Goal: Task Accomplishment & Management: Manage account settings

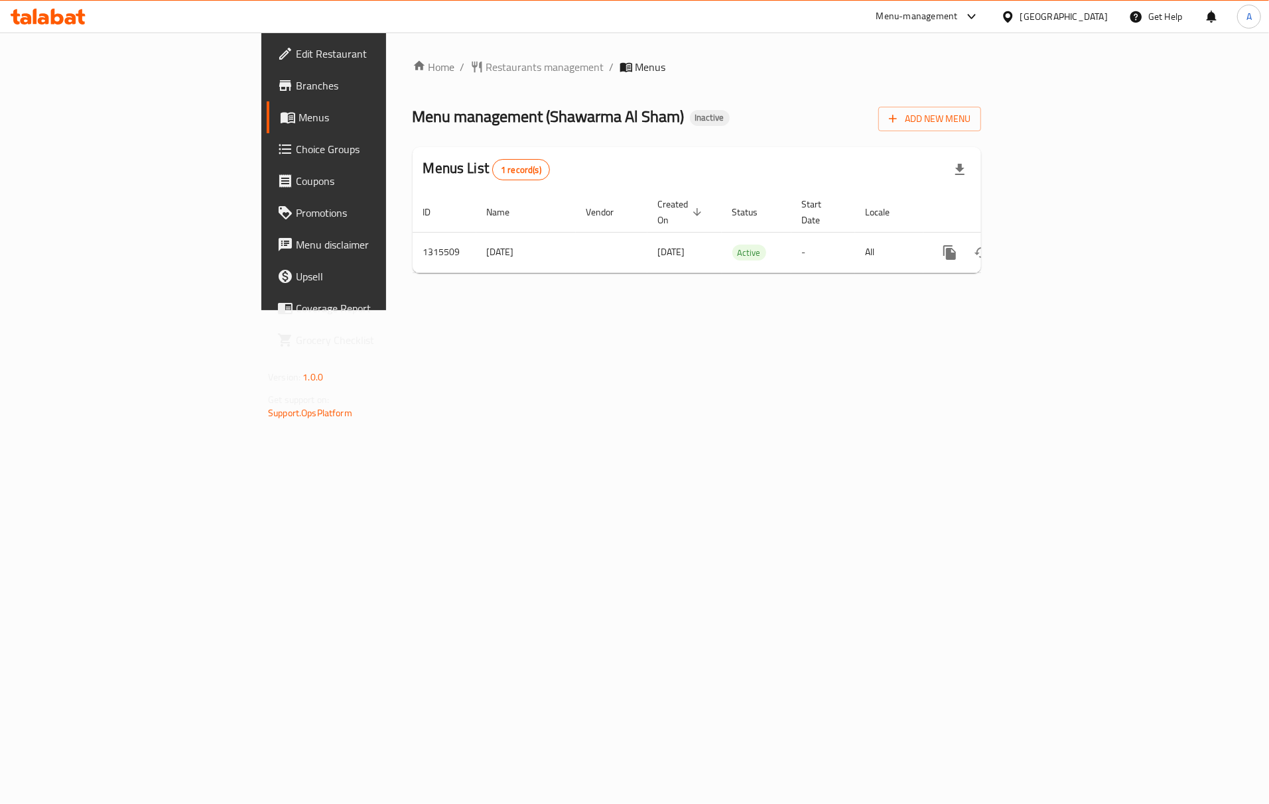
click at [806, 310] on div "Home / Restaurants management / Menus Menu management ( Shawarma Al Sham ) Inac…" at bounding box center [696, 171] width 621 height 278
click at [1051, 247] on icon "enhanced table" at bounding box center [1045, 253] width 12 height 12
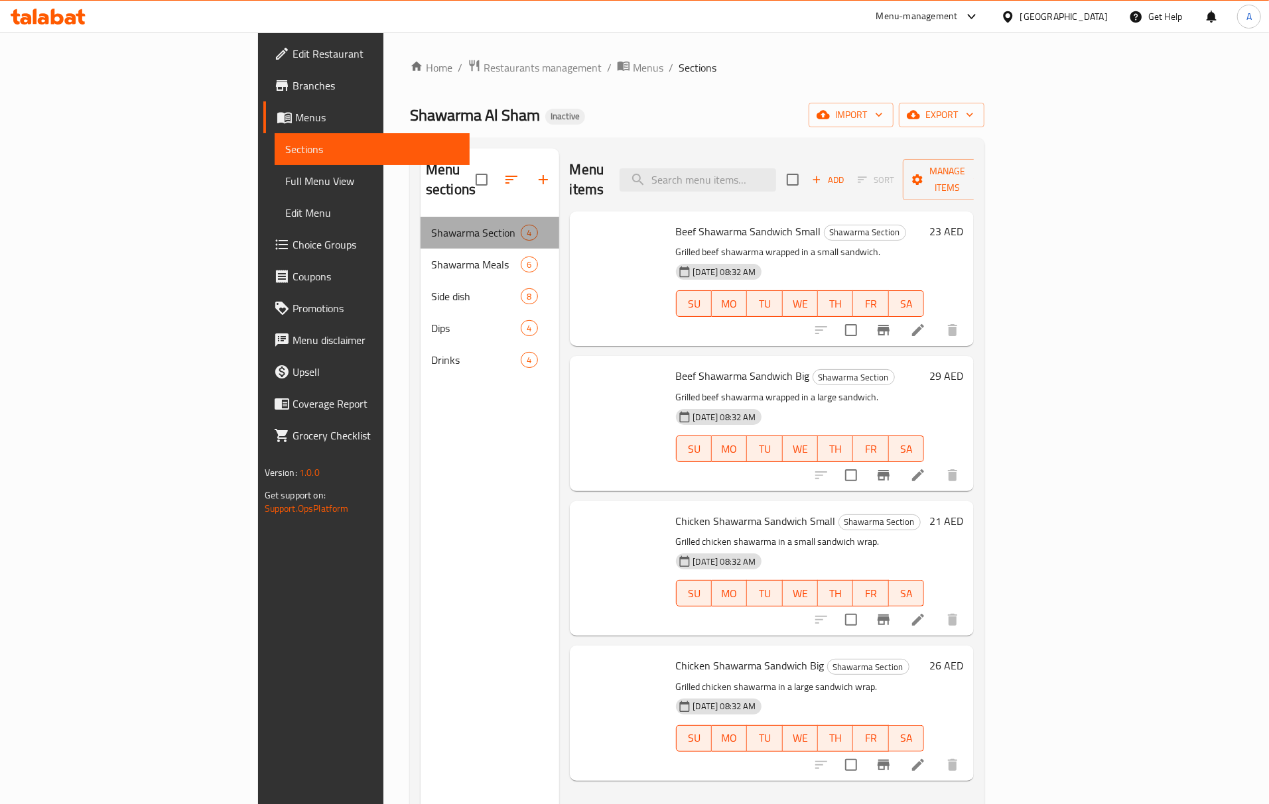
click at [431, 225] on span "Shawarma Section" at bounding box center [476, 233] width 90 height 16
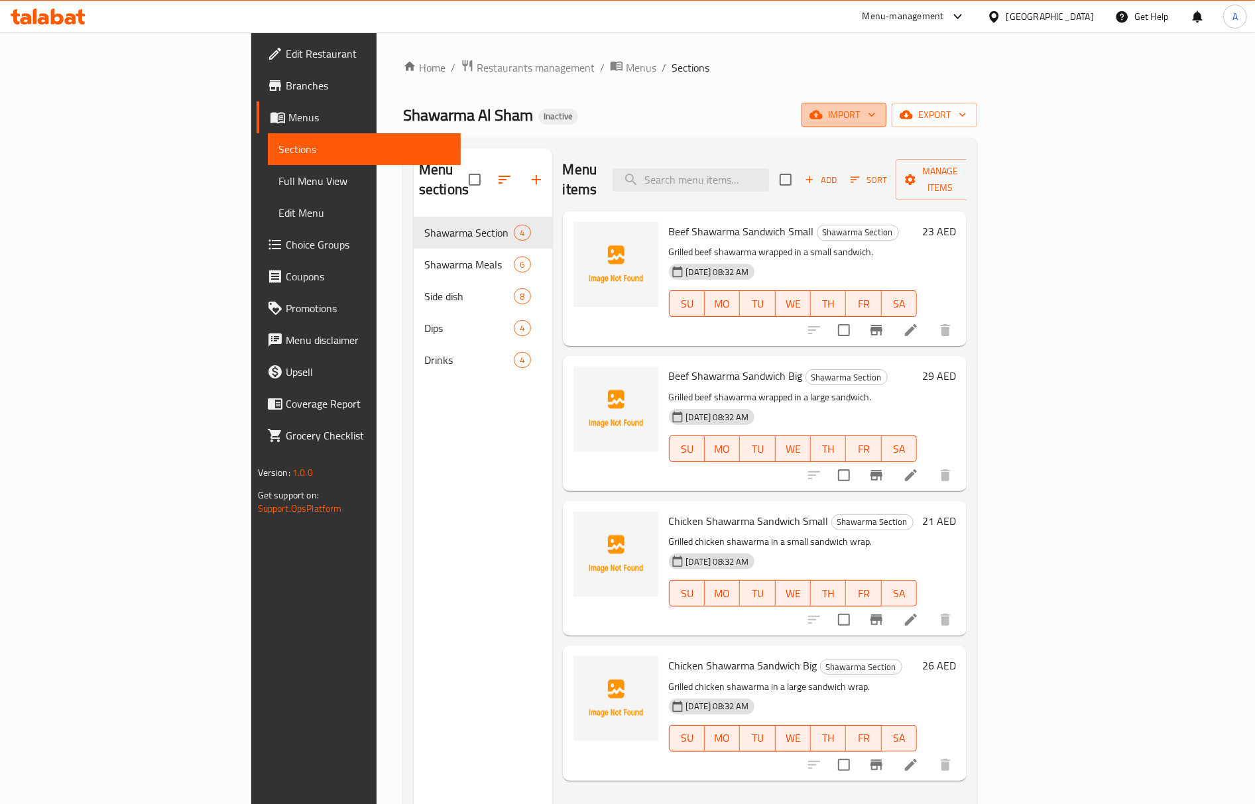
click at [876, 118] on span "import" at bounding box center [844, 115] width 64 height 17
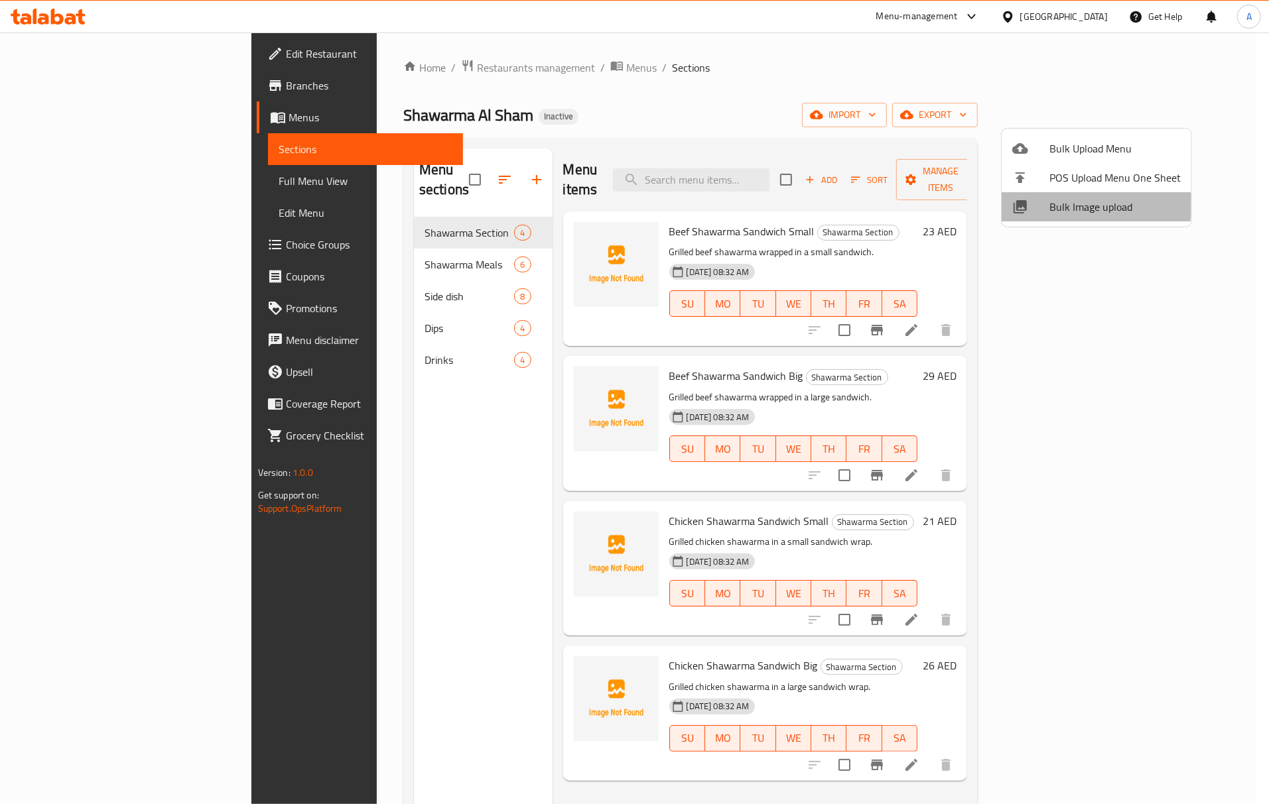
click at [1072, 202] on span "Bulk Image upload" at bounding box center [1114, 207] width 131 height 16
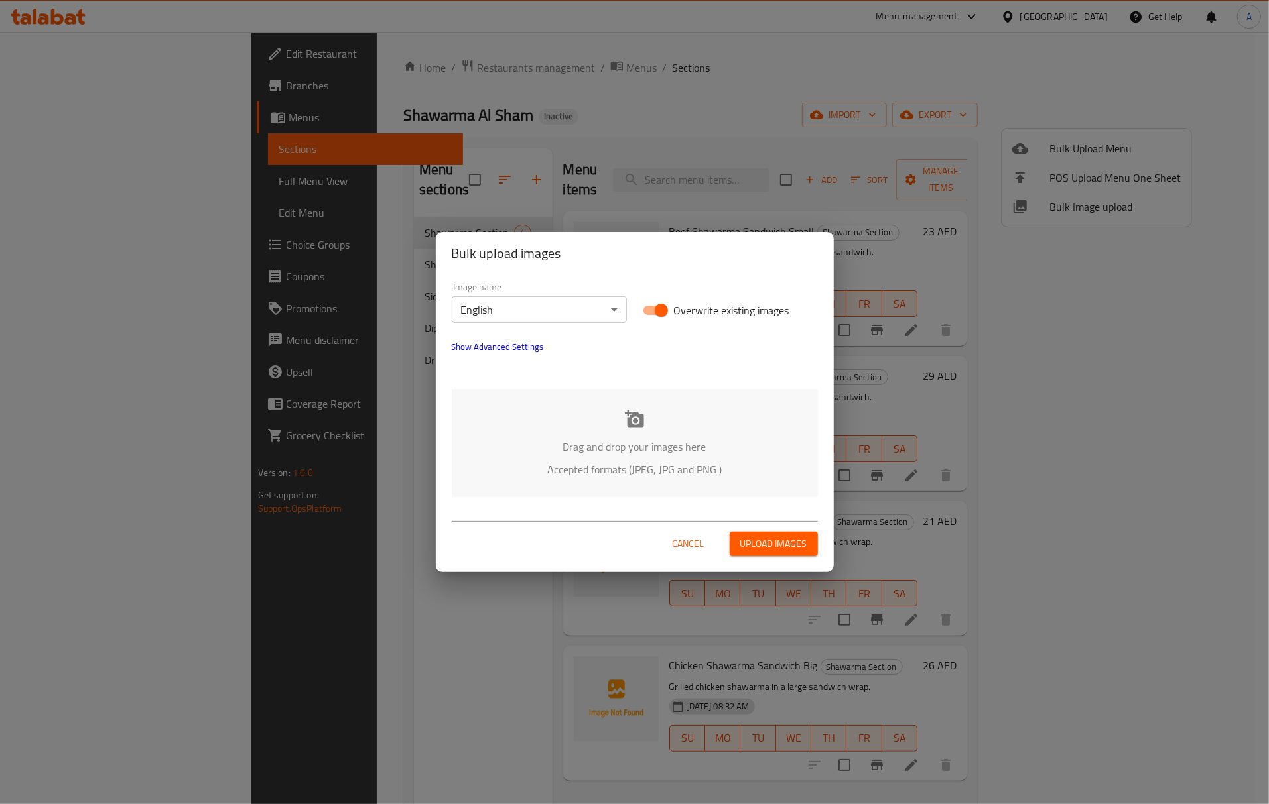
click at [623, 424] on div "Drag and drop your images here Accepted formats (JPEG, JPG and PNG )" at bounding box center [635, 443] width 366 height 108
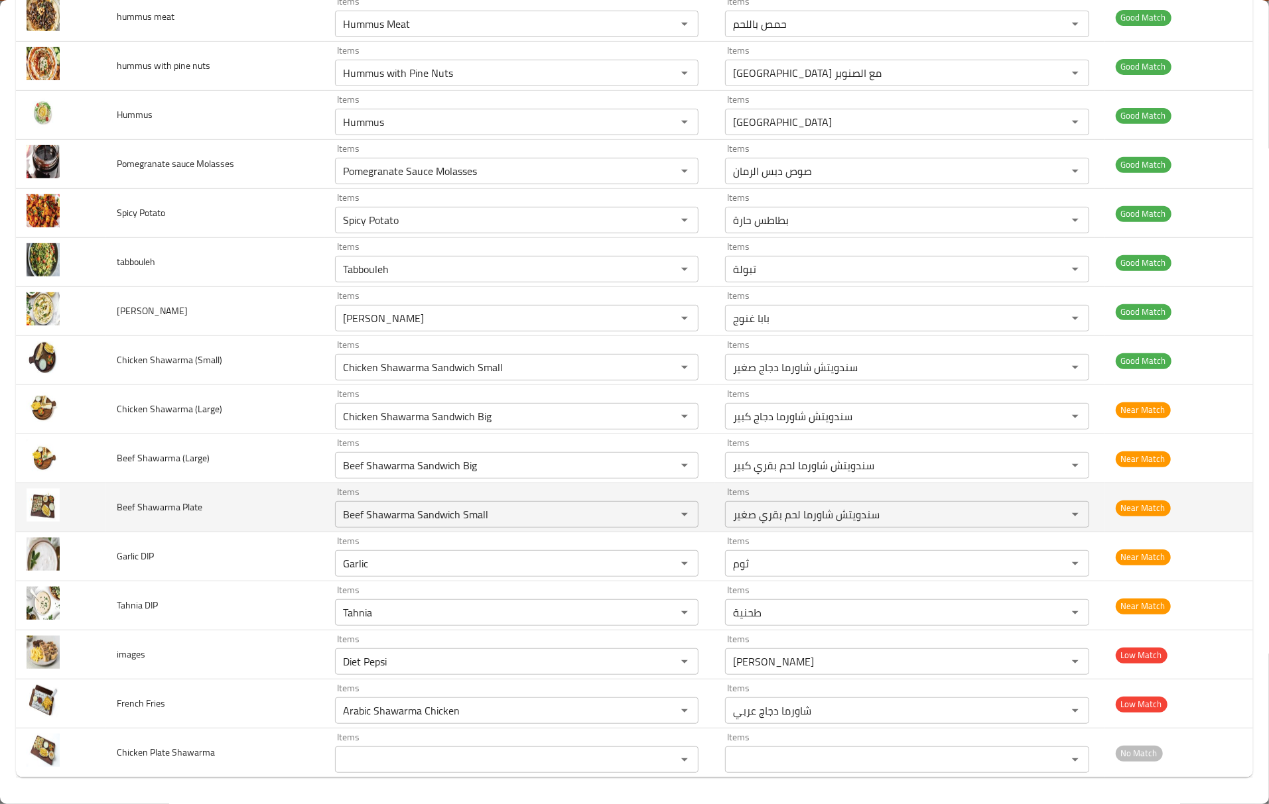
scroll to position [362, 0]
drag, startPoint x: 407, startPoint y: 513, endPoint x: 533, endPoint y: 524, distance: 126.5
click at [533, 524] on div "Beef Shawarma Sandwich Small Items" at bounding box center [516, 514] width 363 height 27
type Plate "Beef Shawarm"
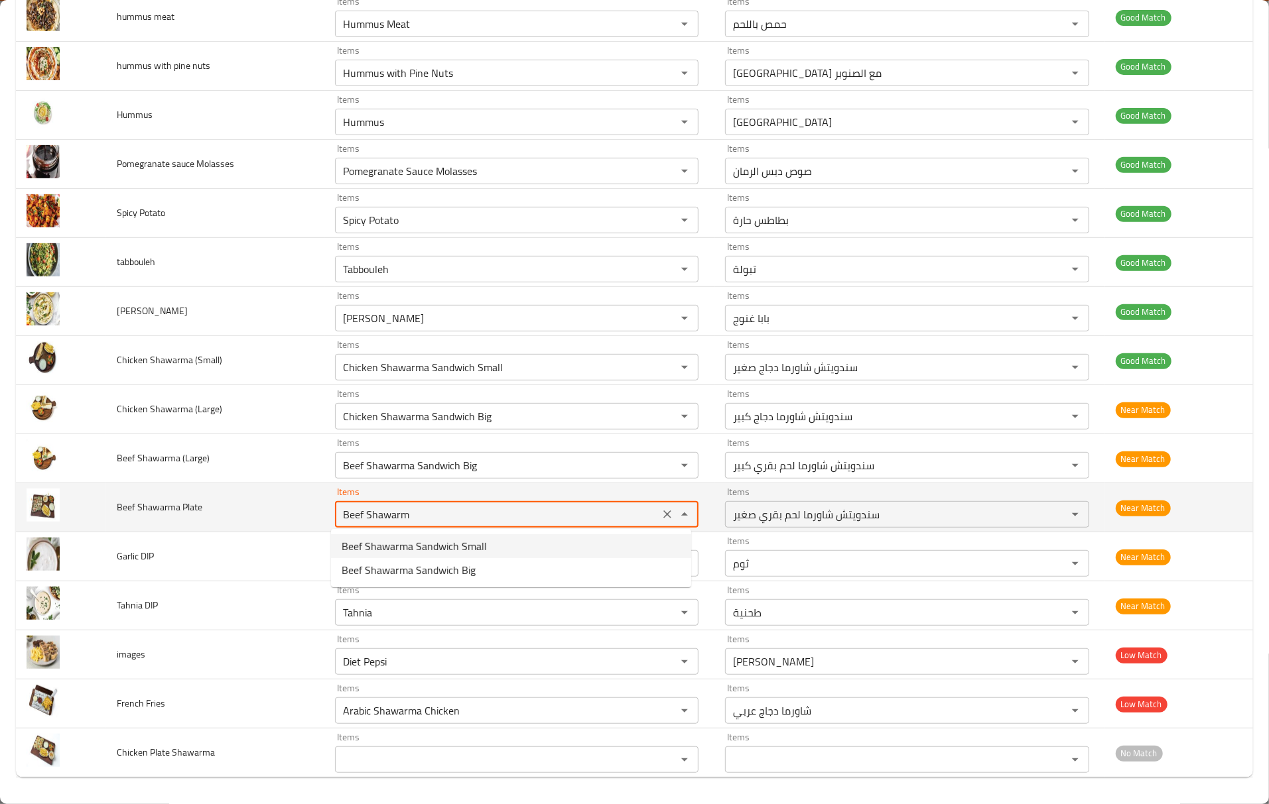
click at [456, 513] on Plate "Beef Shawarm" at bounding box center [497, 514] width 316 height 19
click at [663, 513] on icon "Clear" at bounding box center [667, 515] width 8 height 8
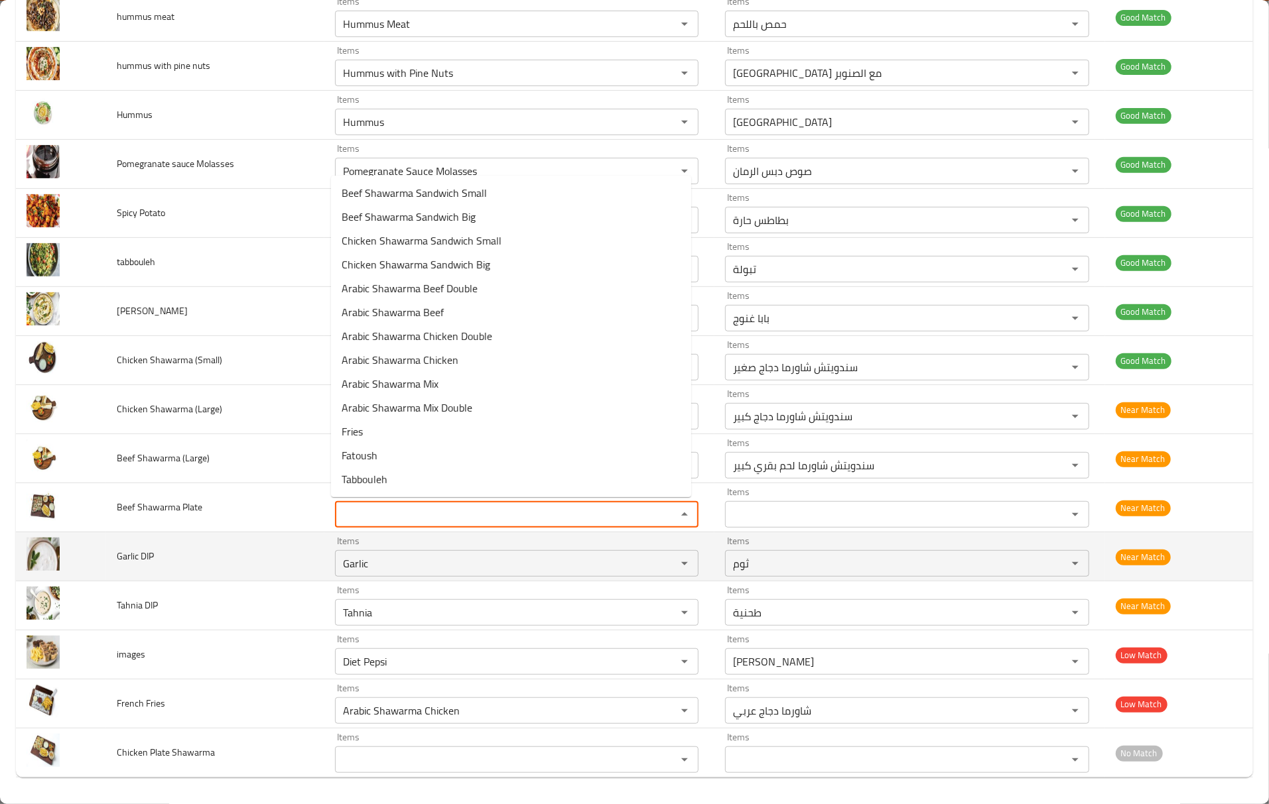
click at [247, 545] on td "Garlic DIP" at bounding box center [215, 557] width 218 height 49
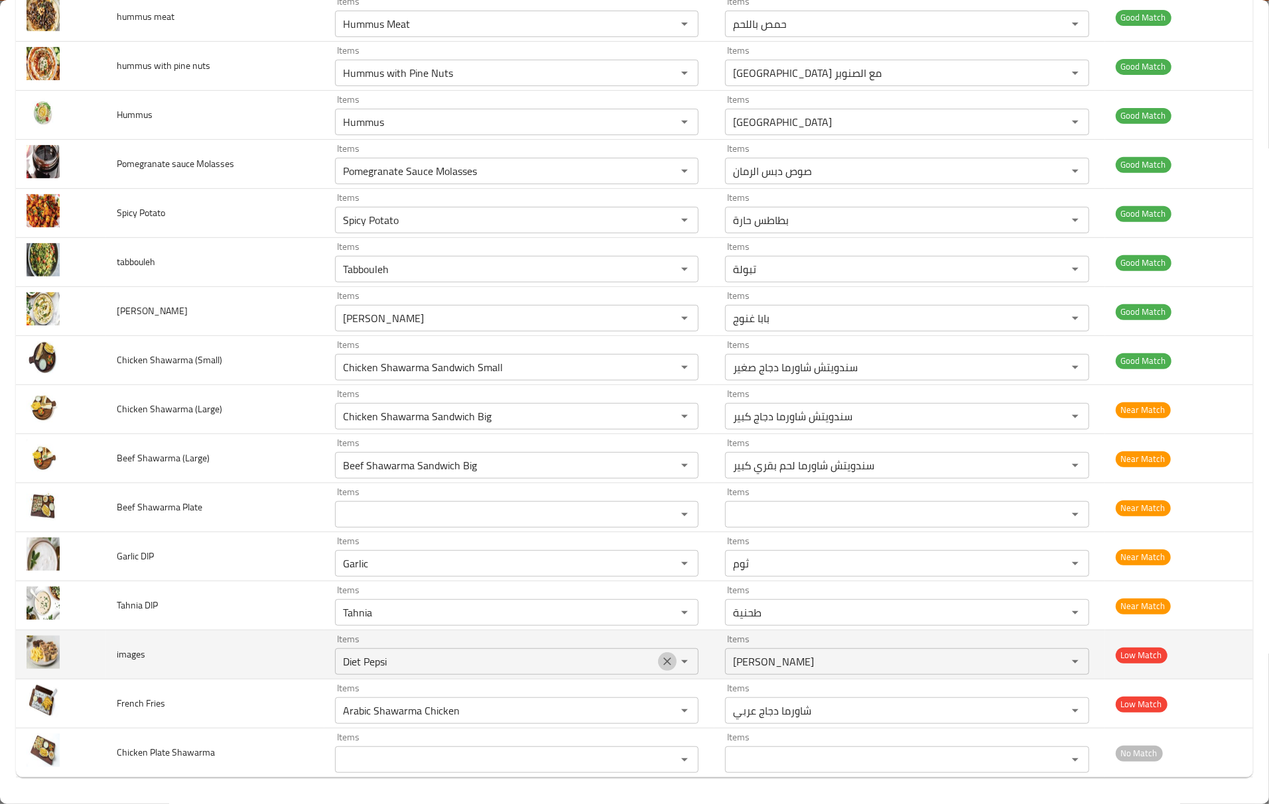
click at [669, 666] on button "Clear" at bounding box center [667, 662] width 19 height 19
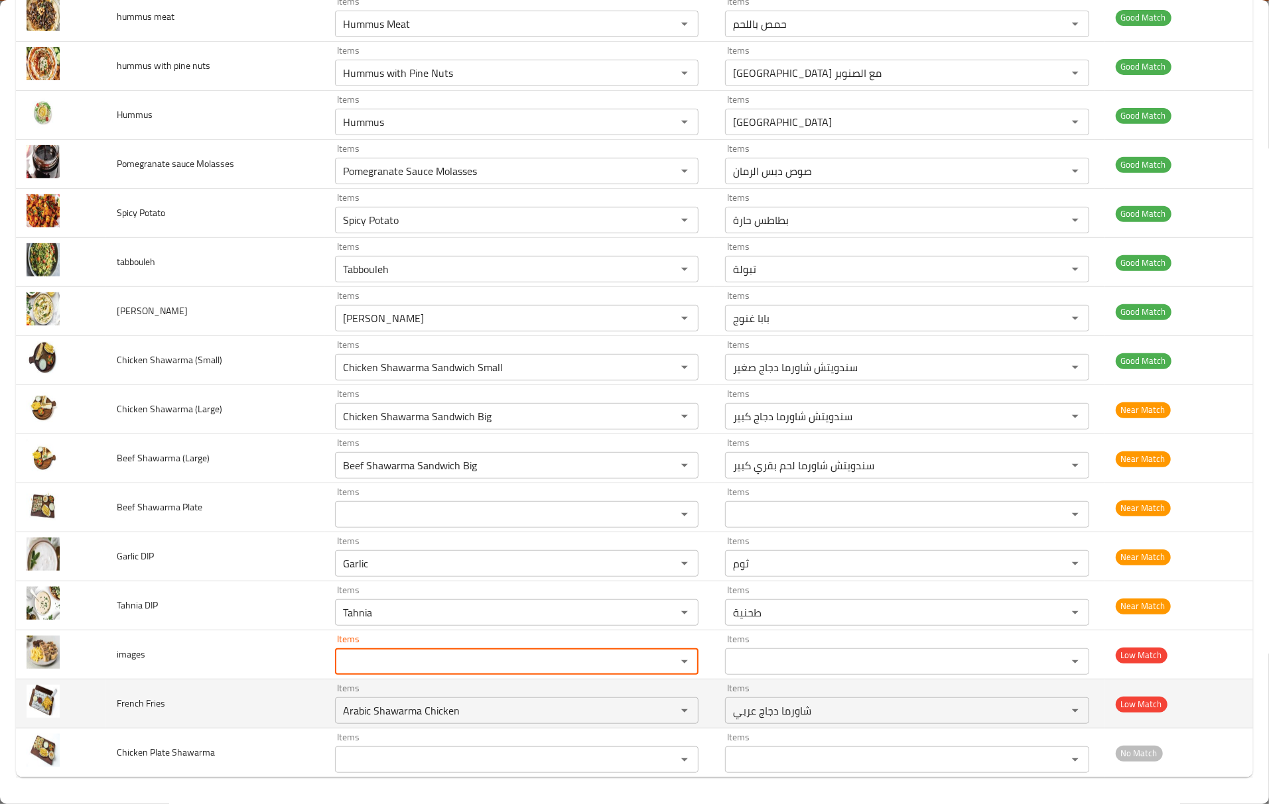
click at [236, 699] on td "French Fries" at bounding box center [215, 704] width 218 height 49
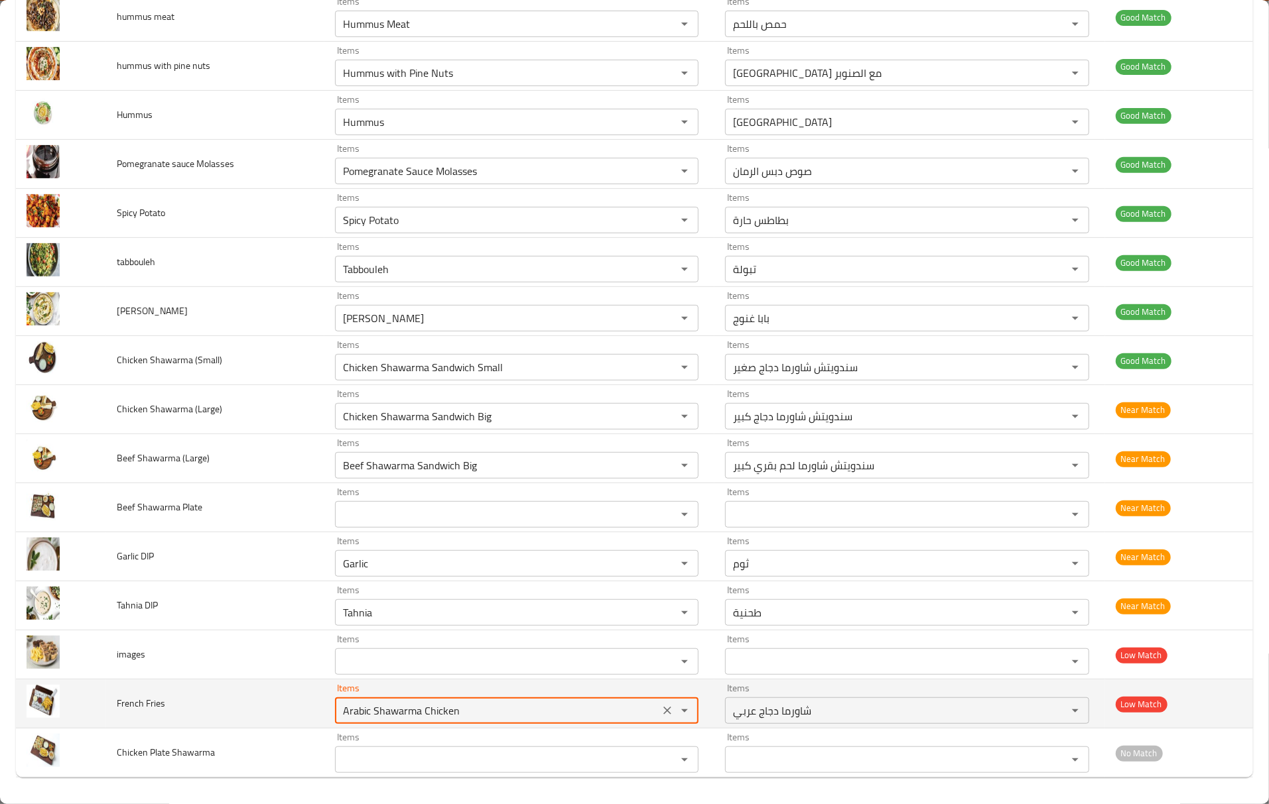
drag, startPoint x: 478, startPoint y: 714, endPoint x: 137, endPoint y: 680, distance: 343.2
click at [137, 680] on tr "French Fries Items Arabic Shawarma Chicken Items Items شاورما دجاج عربي Items L…" at bounding box center [634, 704] width 1237 height 49
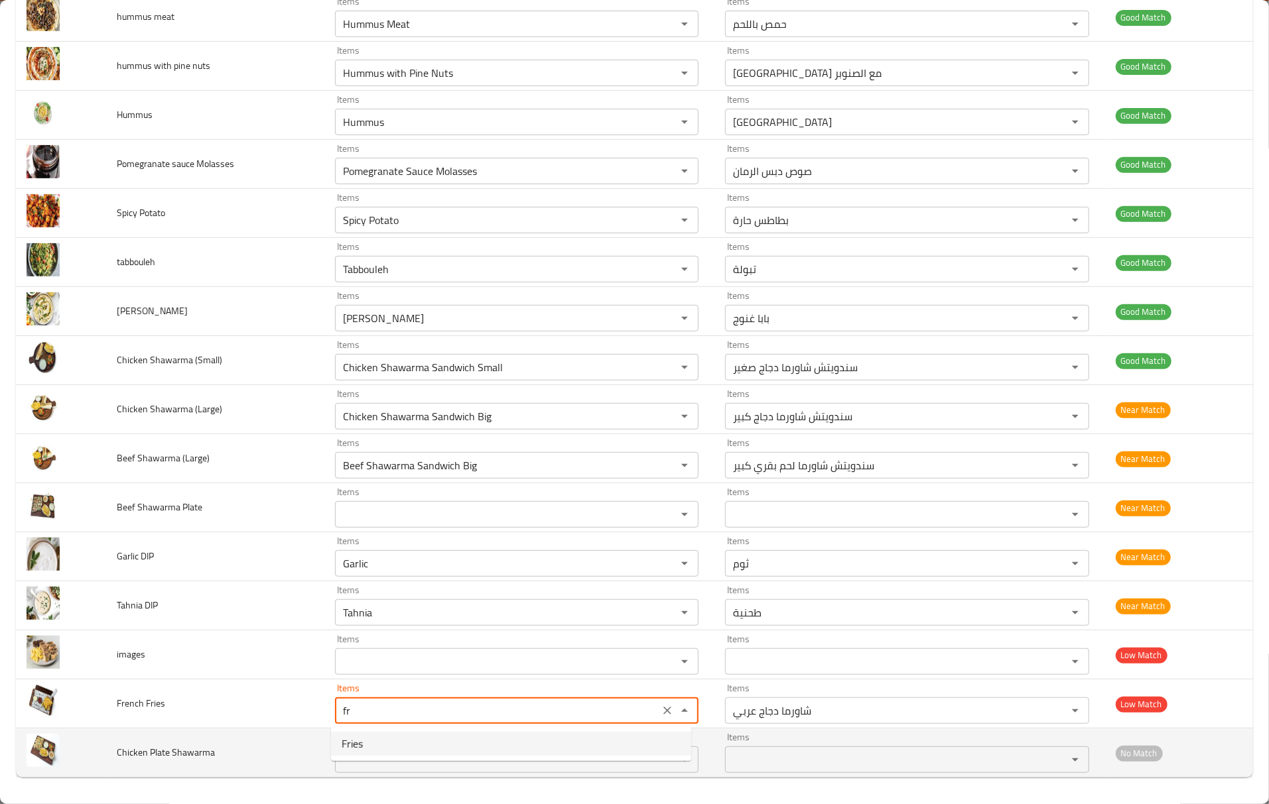
drag, startPoint x: 383, startPoint y: 755, endPoint x: 359, endPoint y: 749, distance: 25.1
click at [383, 754] on Fries-option-0 "Fries" at bounding box center [511, 744] width 360 height 24
type Fries "Fries"
type Fries-ar "بطاطس مقلية"
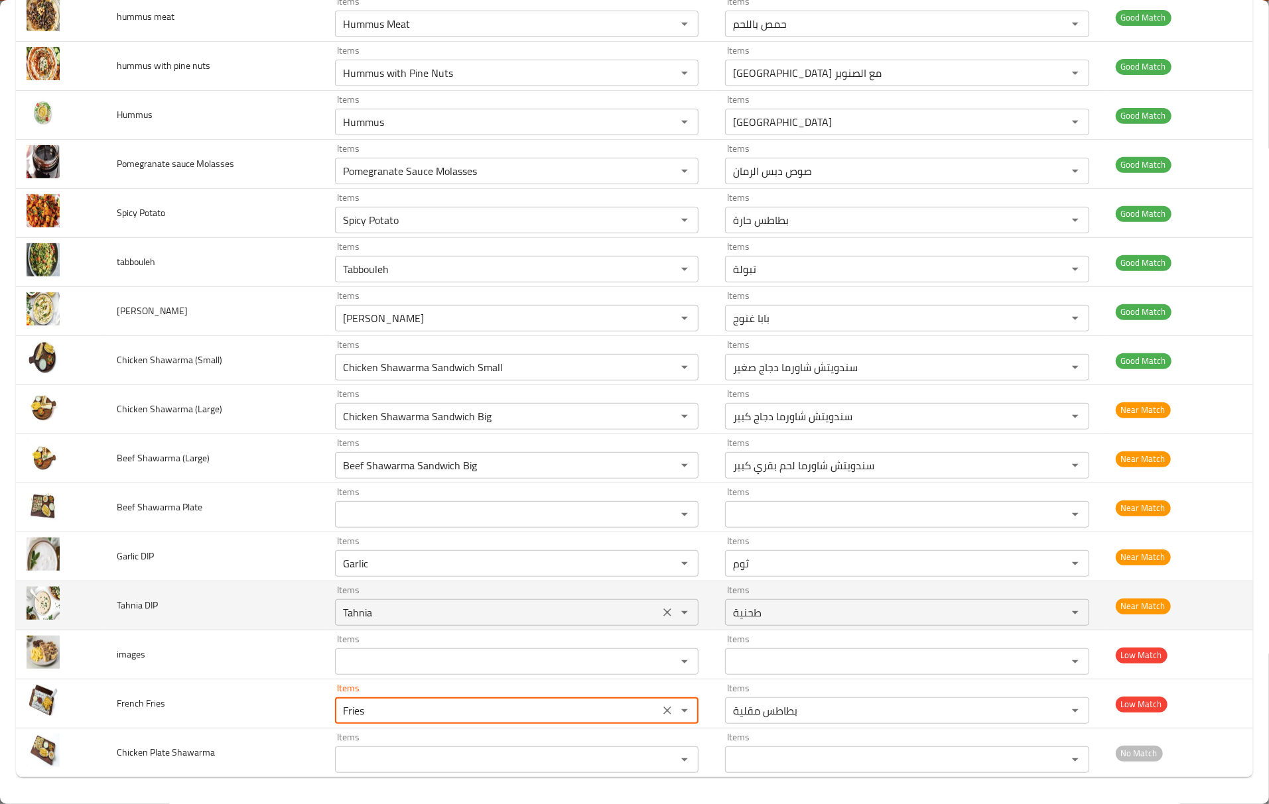
type Fries "Fries"
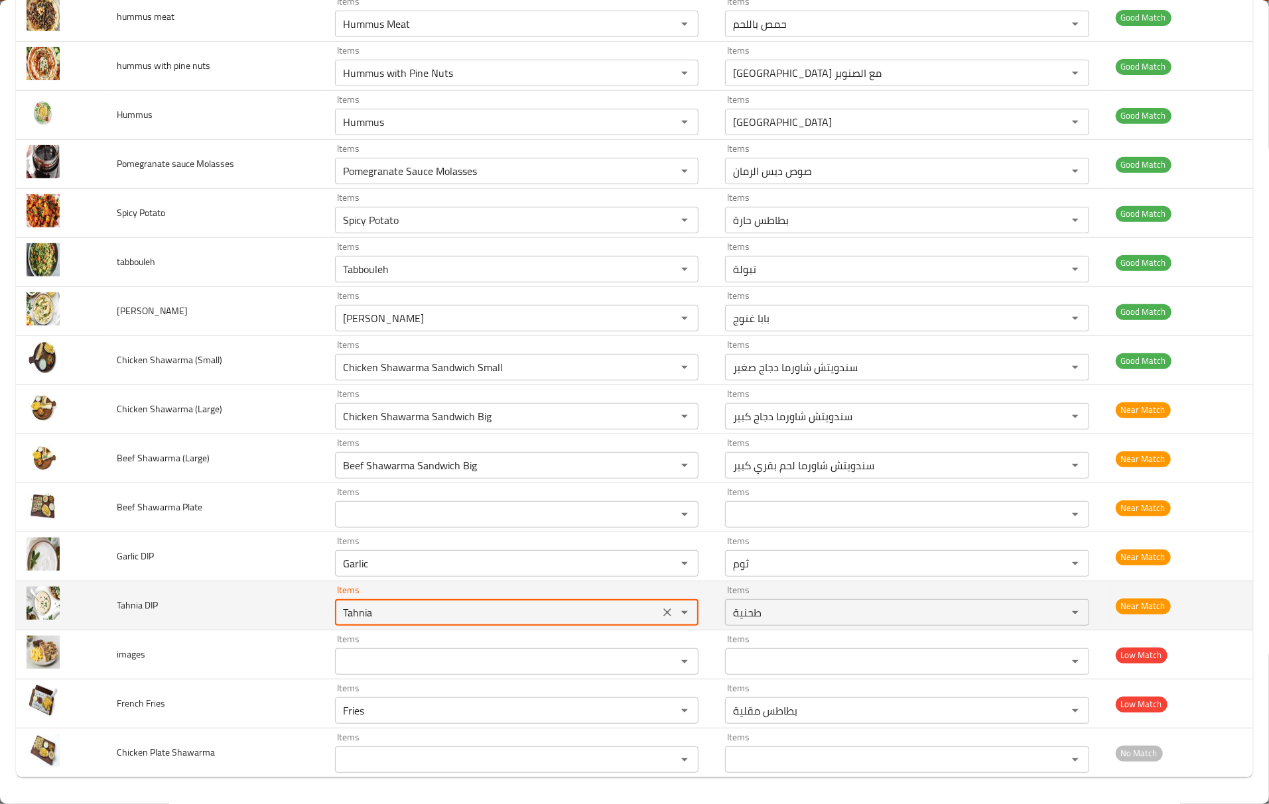
click at [342, 618] on DIP "Tahnia" at bounding box center [497, 613] width 316 height 19
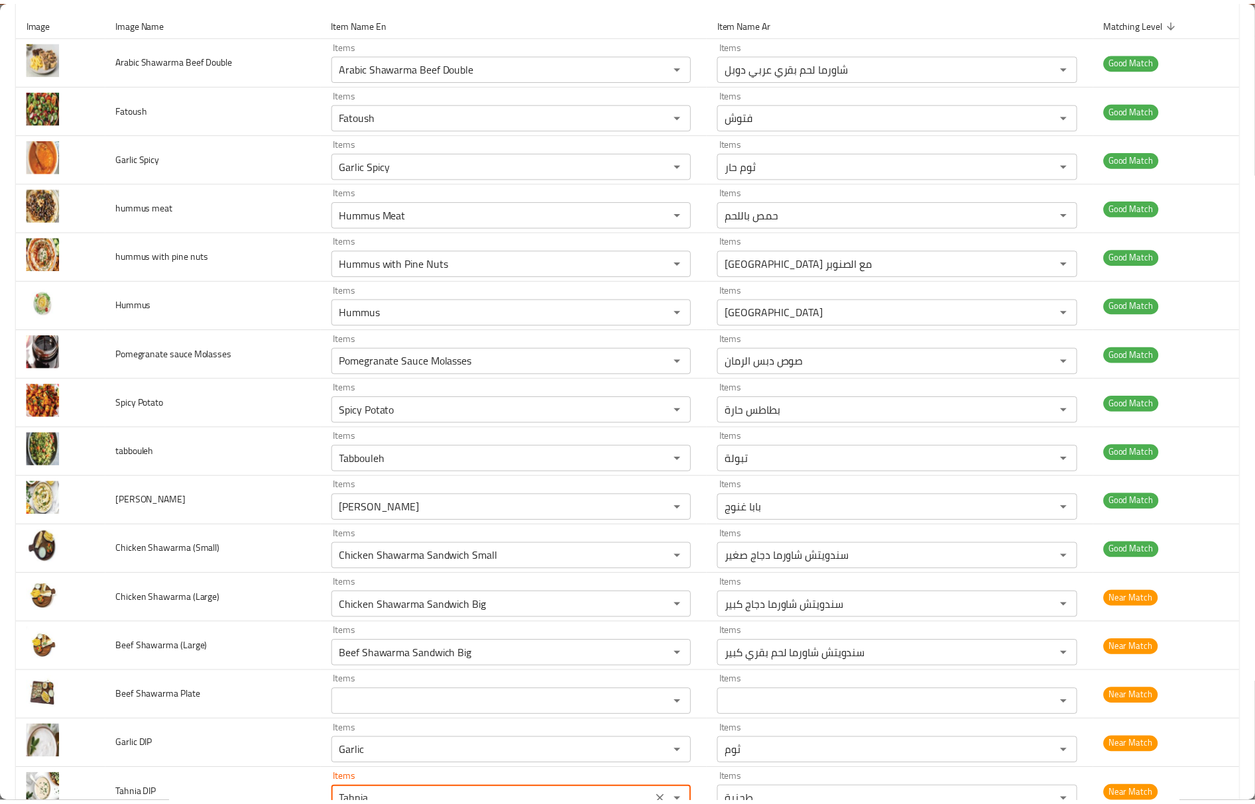
scroll to position [0, 0]
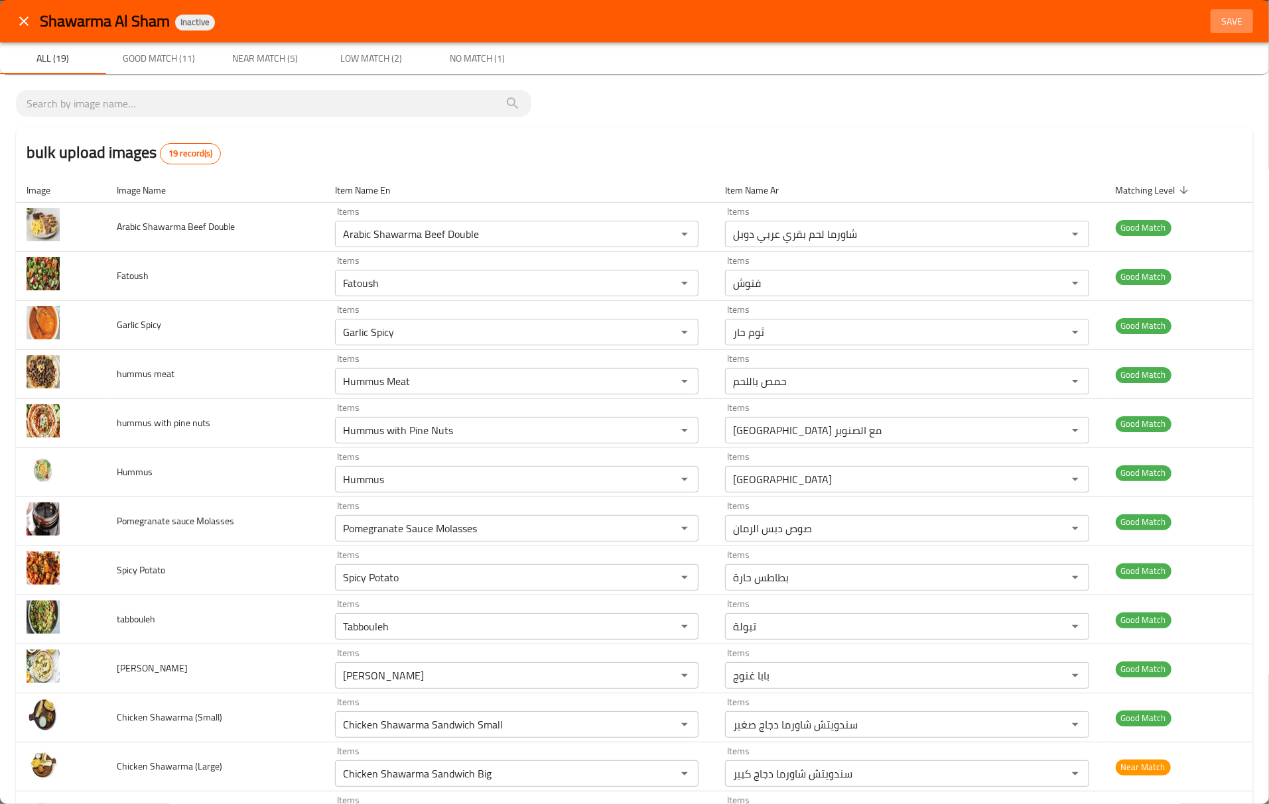
click at [1218, 25] on span "Save" at bounding box center [1232, 21] width 32 height 17
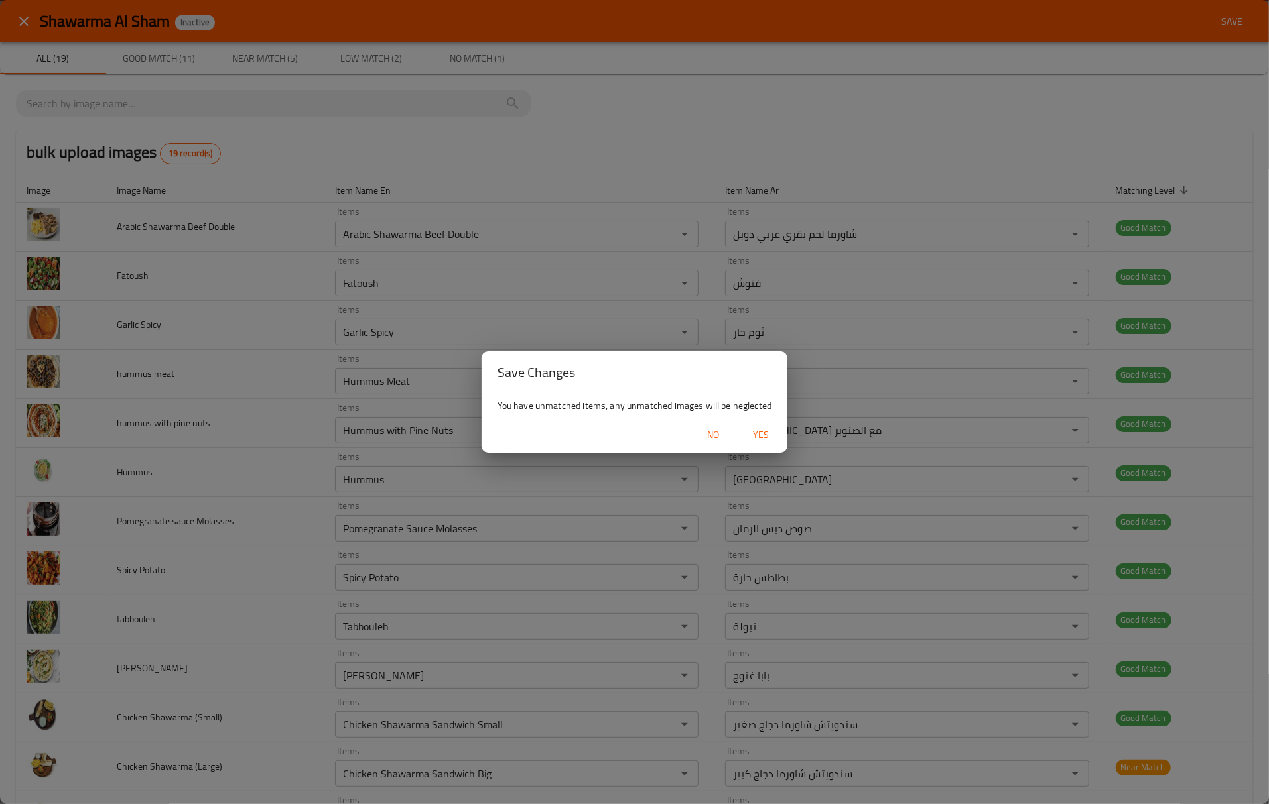
click at [773, 432] on span "Yes" at bounding box center [761, 435] width 32 height 17
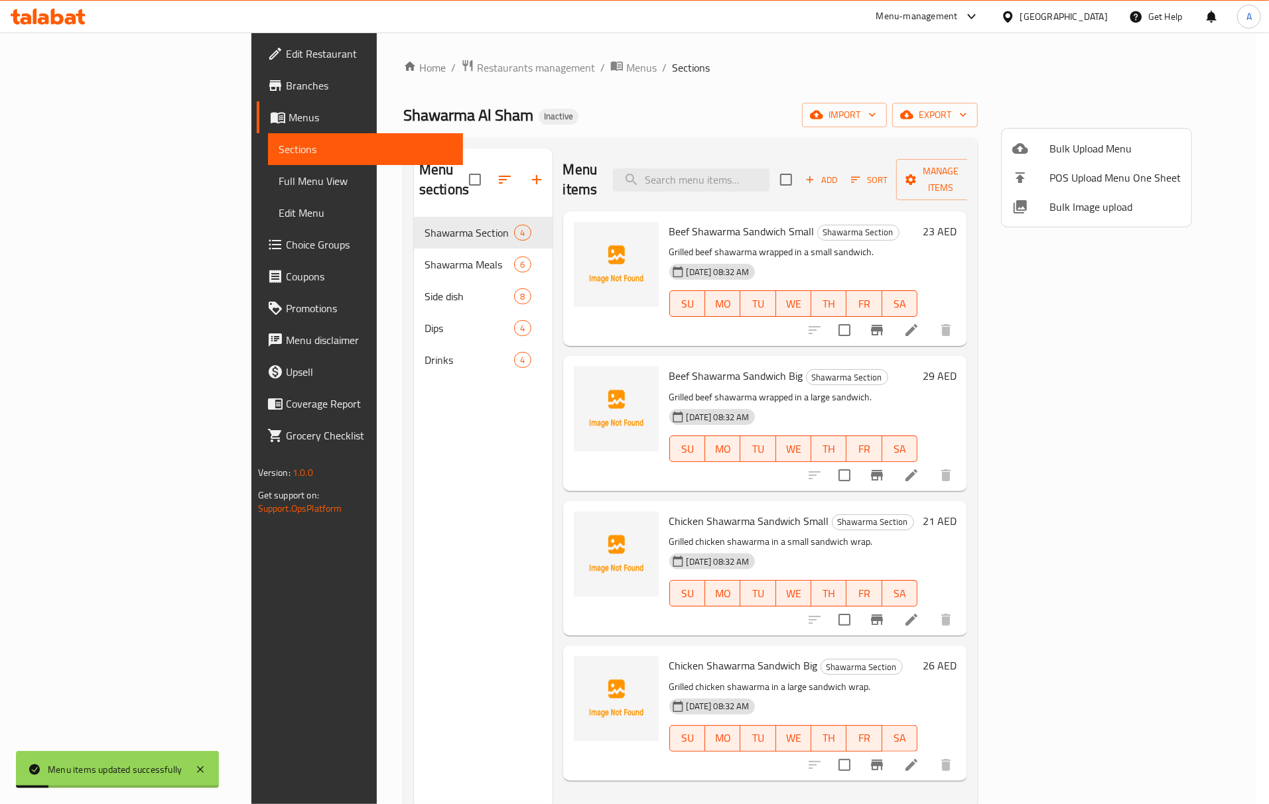
click at [335, 253] on div at bounding box center [634, 402] width 1269 height 804
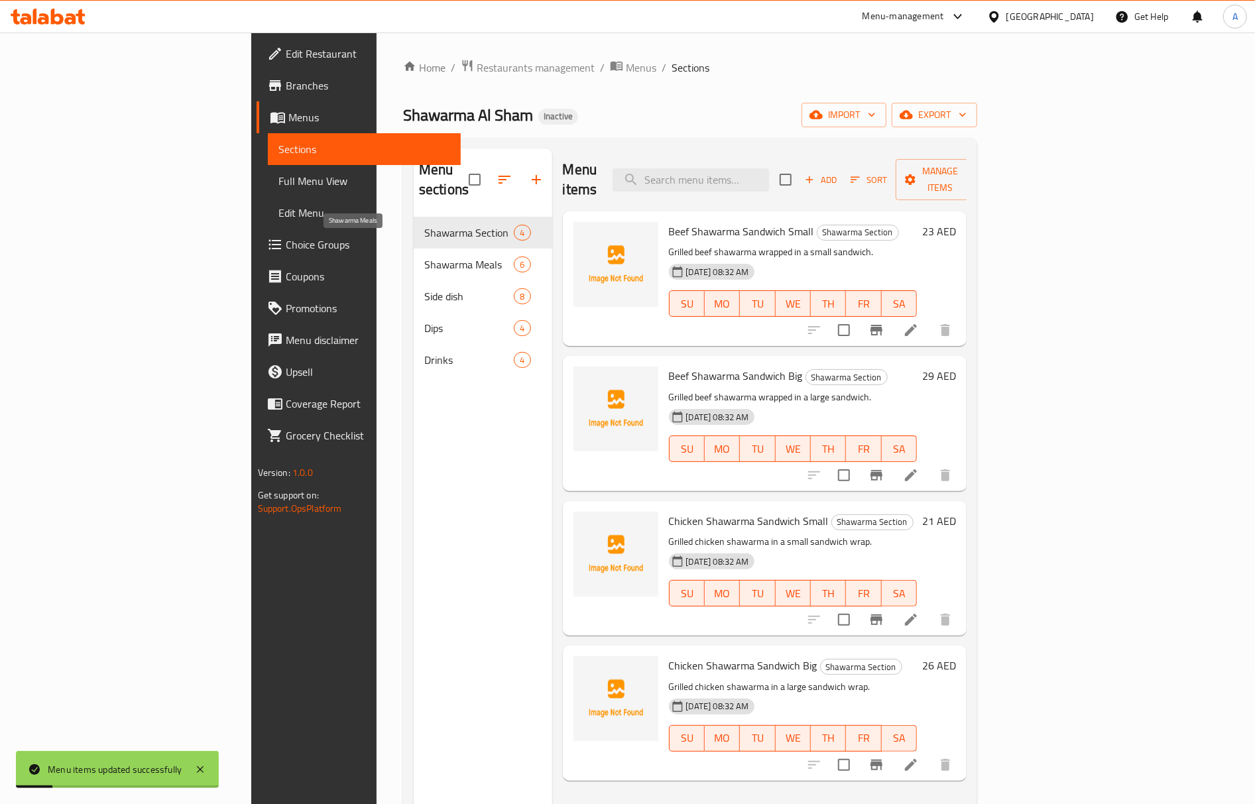
click at [424, 257] on span "Shawarma Meals" at bounding box center [469, 265] width 90 height 16
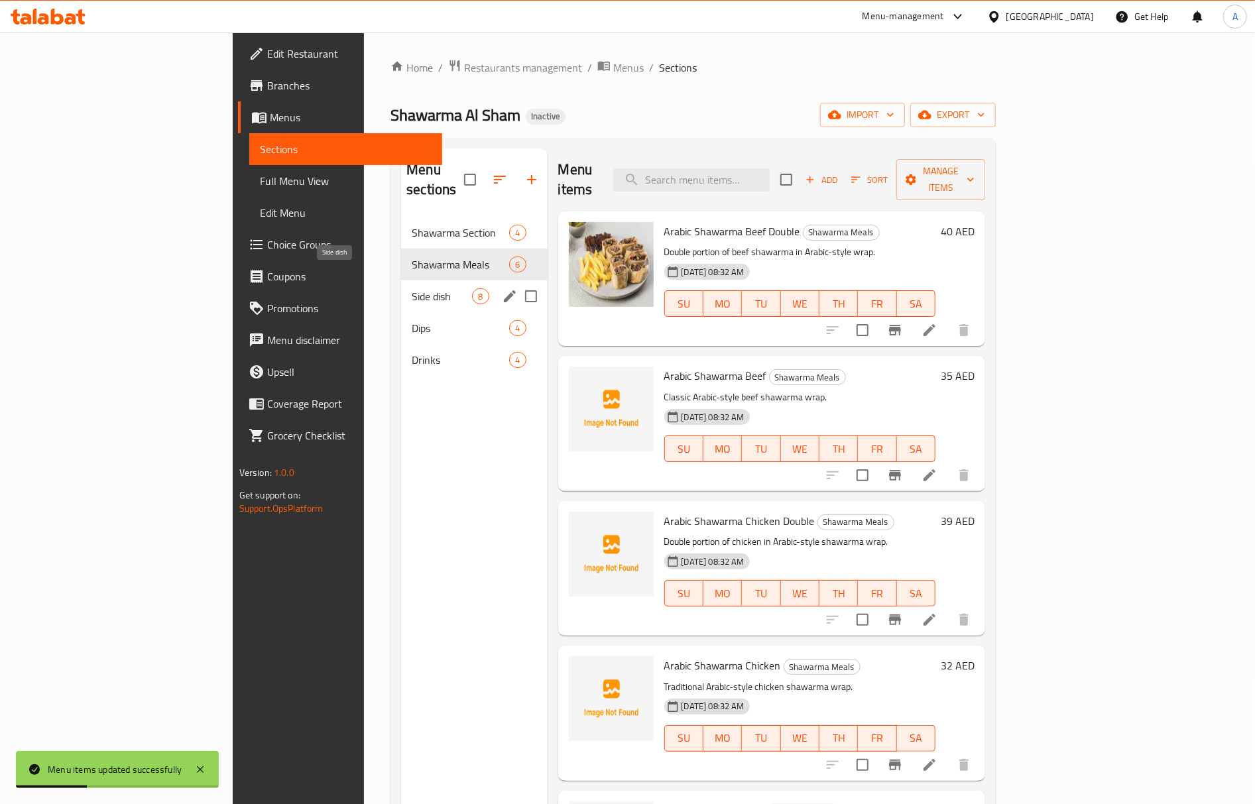
click at [412, 288] on span "Side dish" at bounding box center [442, 296] width 60 height 16
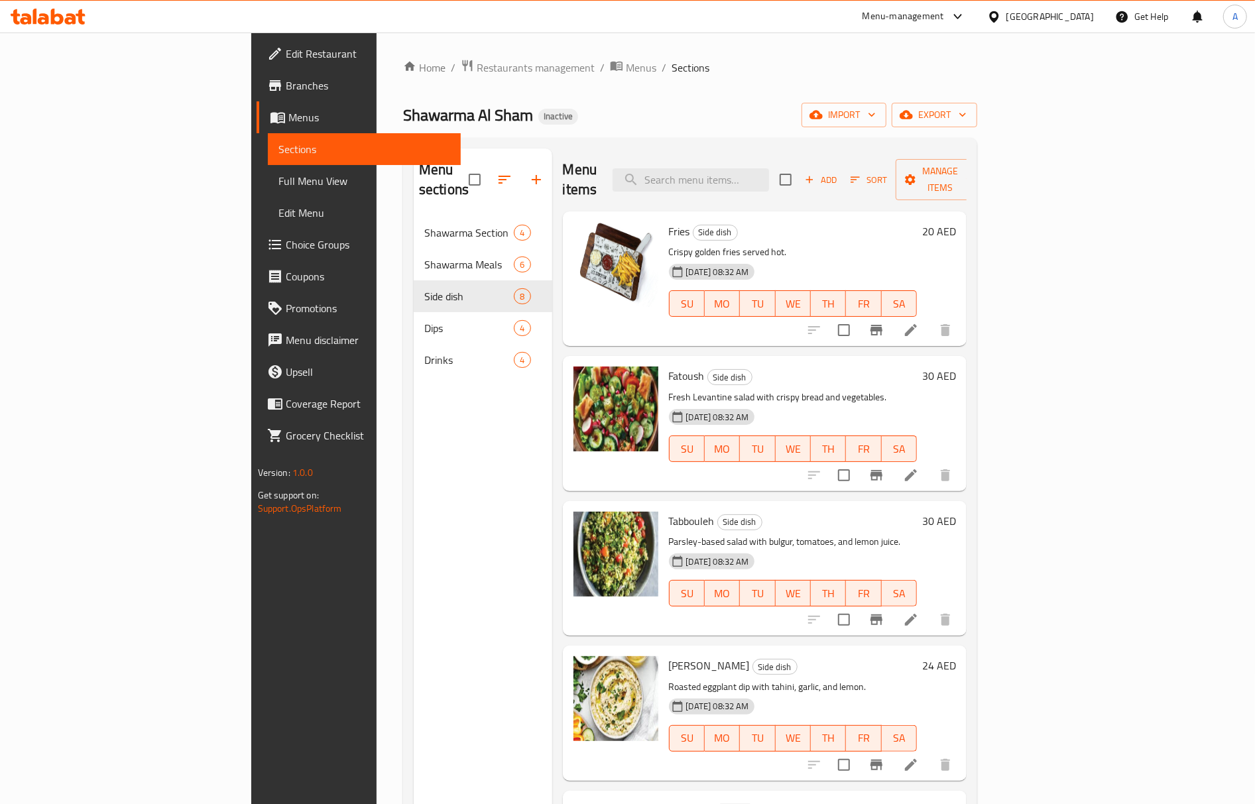
click at [669, 244] on p "Crispy golden fries served hot." at bounding box center [793, 252] width 249 height 17
copy p "fries"
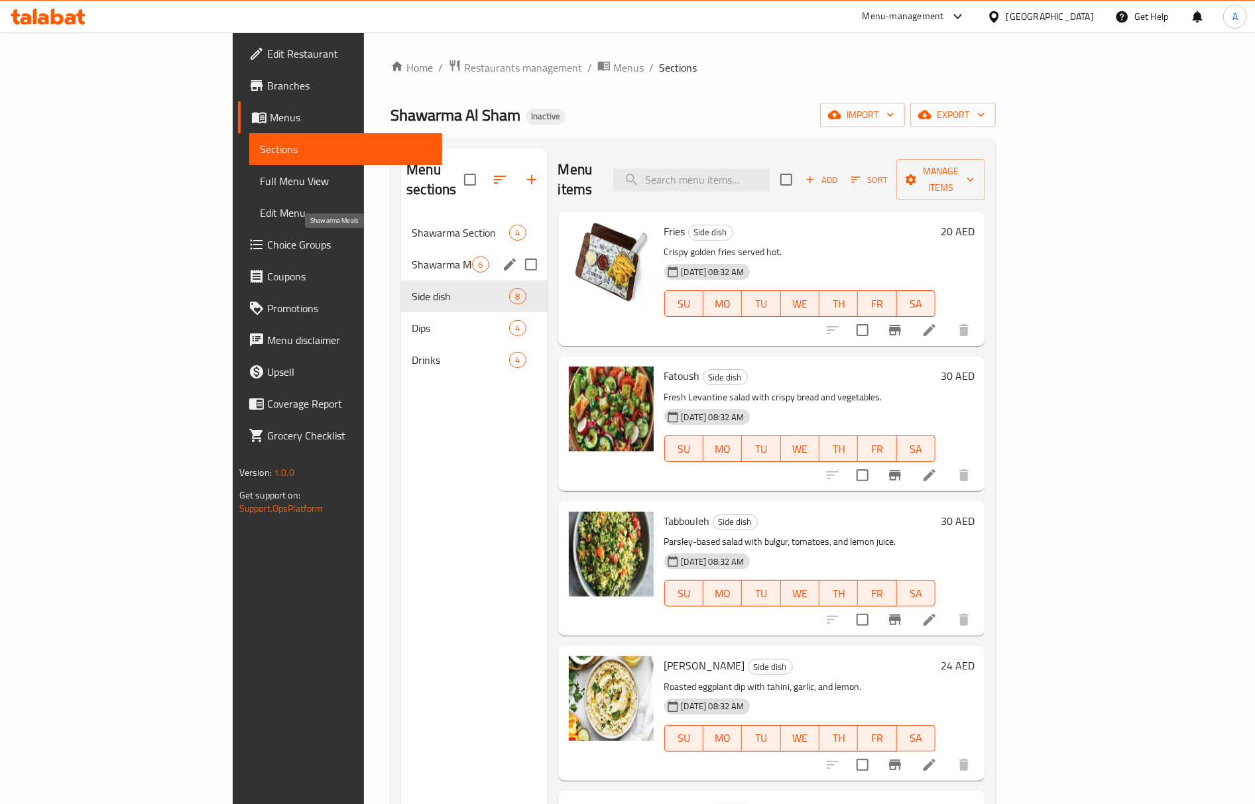
click at [412, 257] on span "Shawarma Meals" at bounding box center [442, 265] width 60 height 16
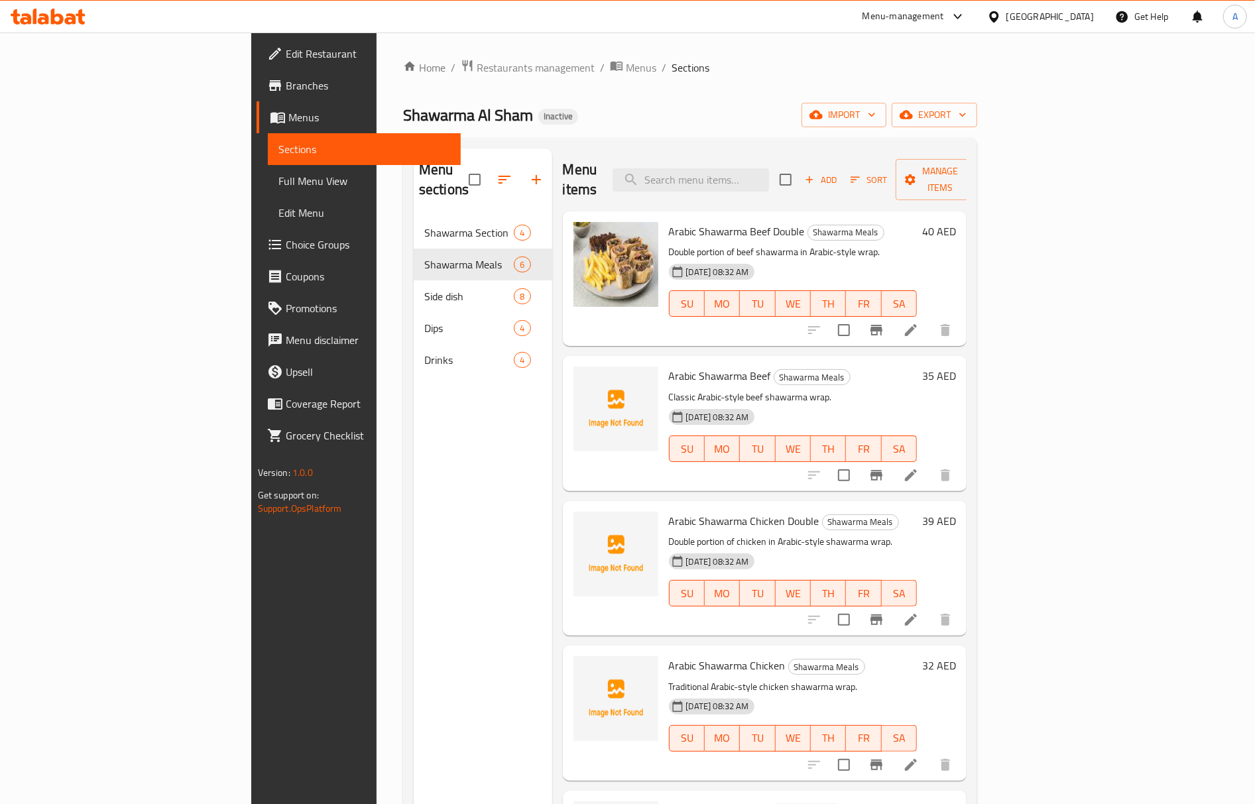
drag, startPoint x: 637, startPoint y: 212, endPoint x: 736, endPoint y: 211, distance: 98.8
click at [736, 222] on span "Arabic Shawarma Beef Double" at bounding box center [737, 232] width 136 height 20
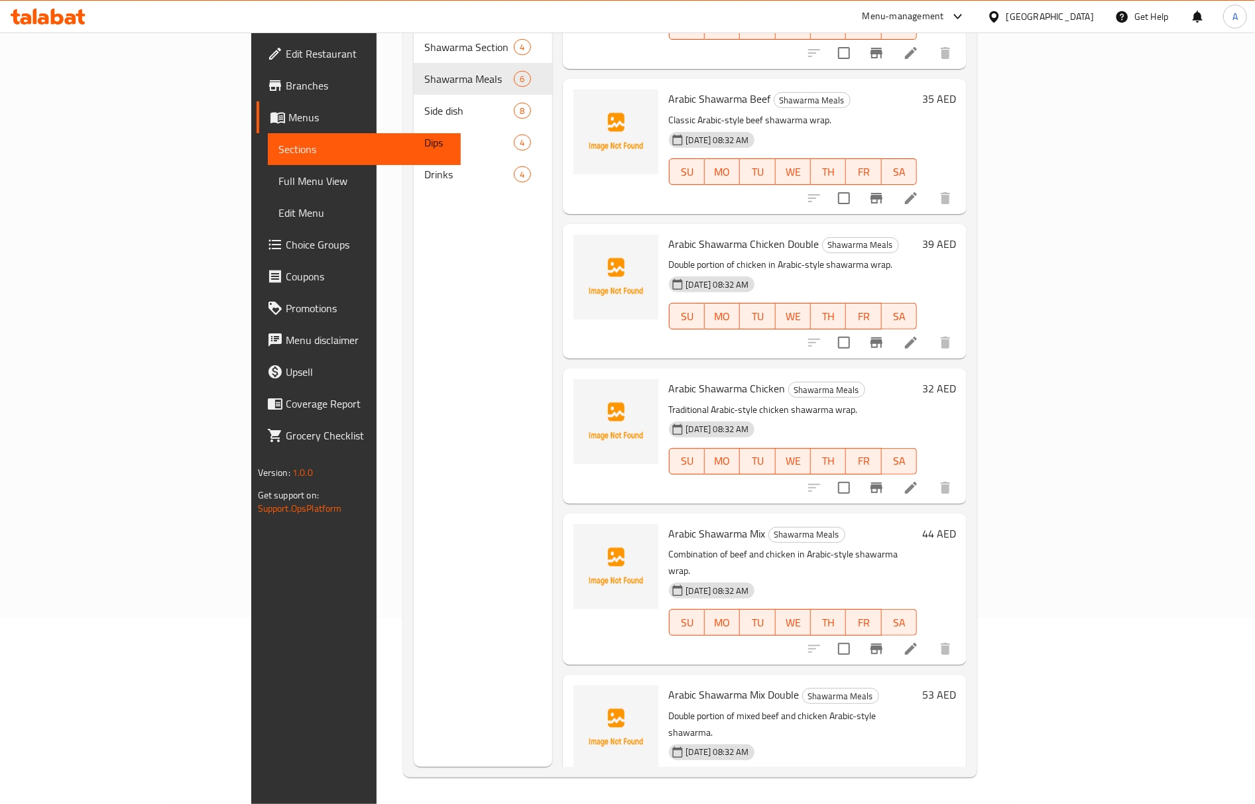
scroll to position [97, 0]
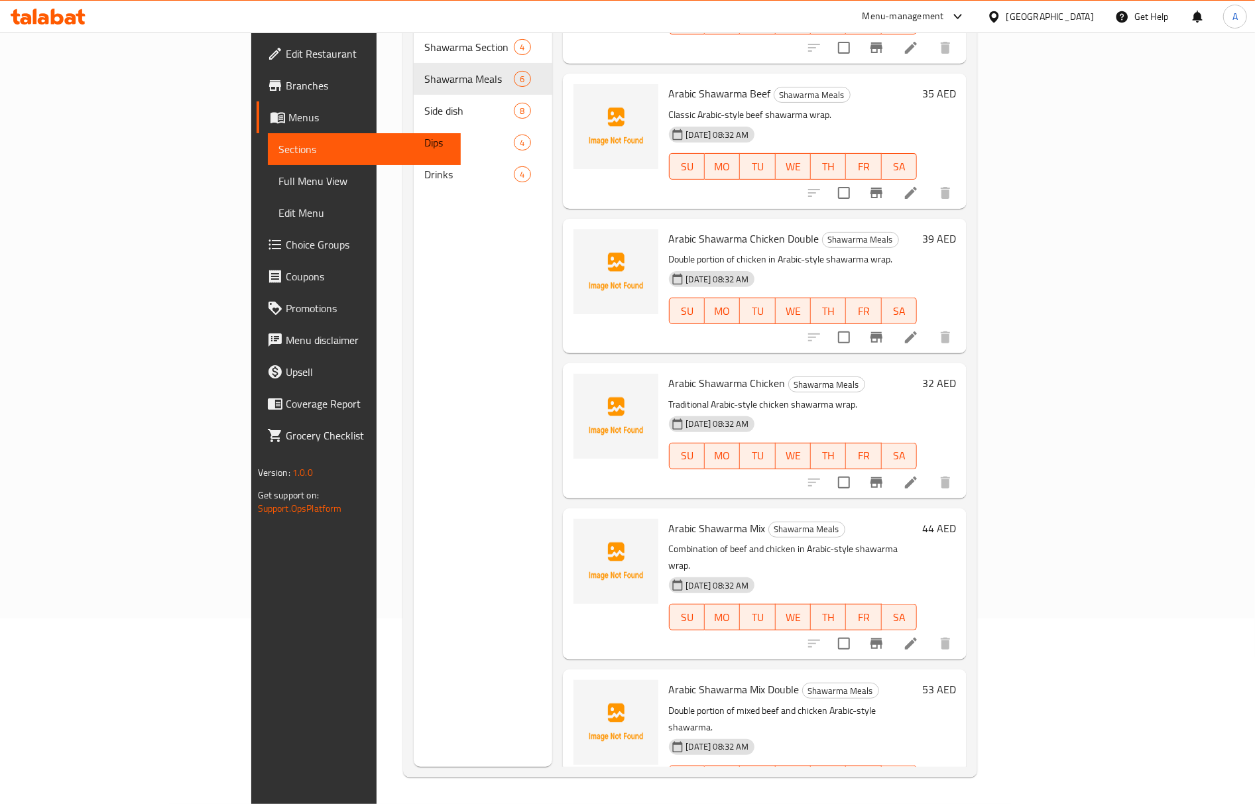
click at [833, 680] on h6 "Arabic Shawarma Mix Double Shawarma Meals" at bounding box center [793, 689] width 249 height 19
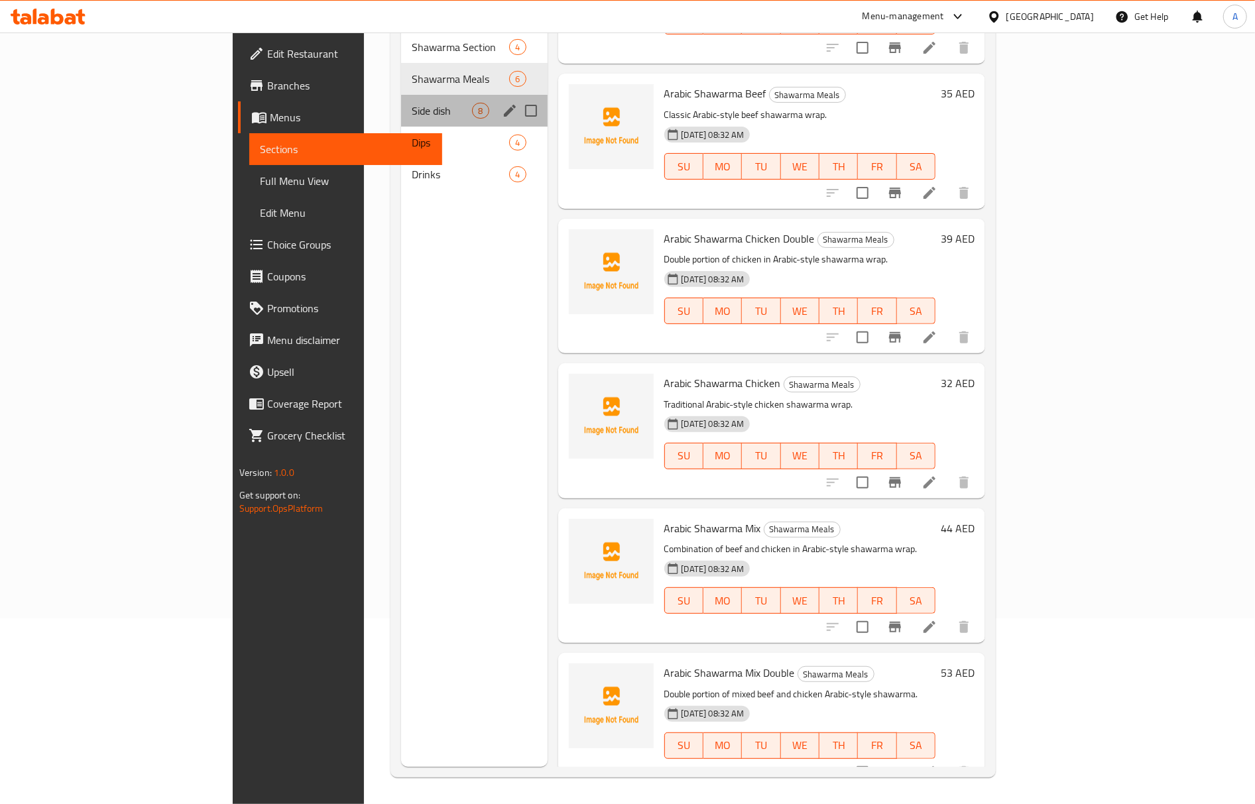
drag, startPoint x: 311, startPoint y: 101, endPoint x: 311, endPoint y: 110, distance: 8.6
click at [401, 109] on div "Shawarma Section 4 Shawarma Meals 6 Side dish 8 Dips 4 Drinks 4" at bounding box center [474, 110] width 146 height 159
drag, startPoint x: 322, startPoint y: 99, endPoint x: 320, endPoint y: 106, distance: 7.6
click at [401, 98] on div "Side dish 8" at bounding box center [474, 111] width 146 height 32
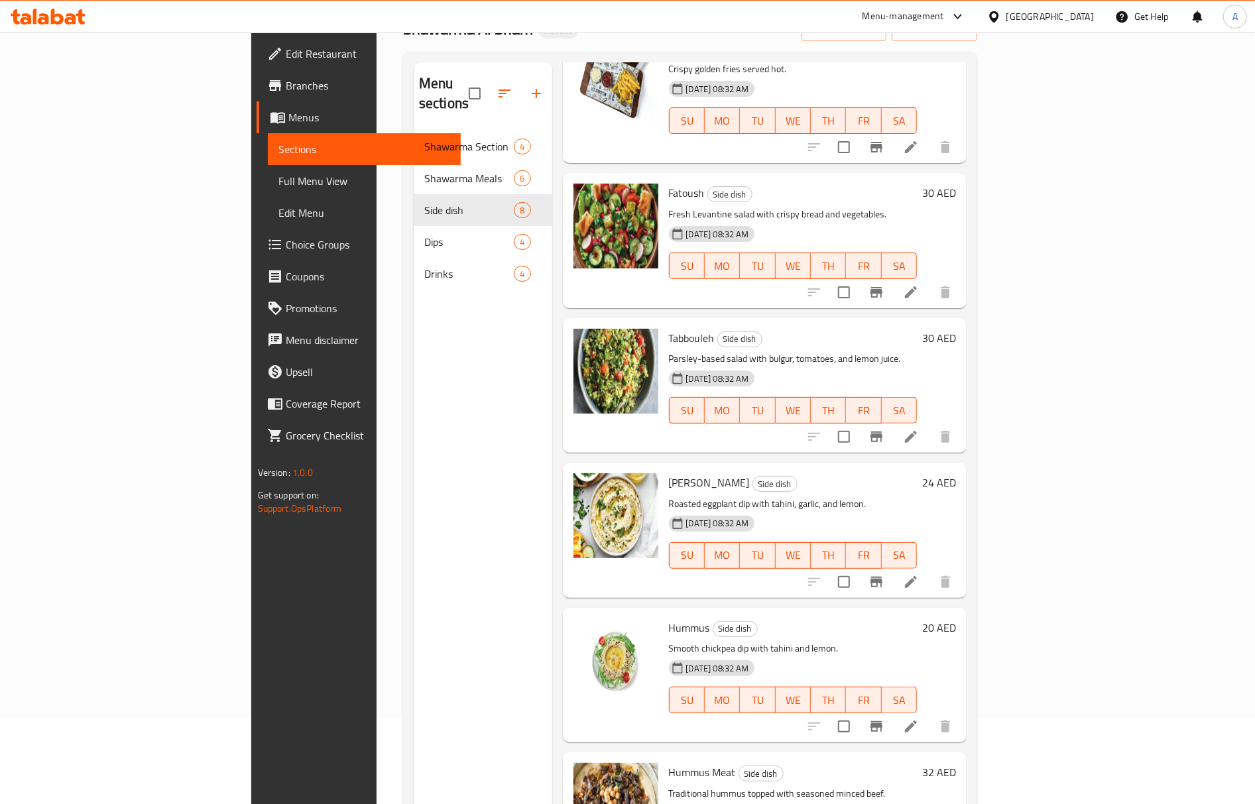
scroll to position [186, 0]
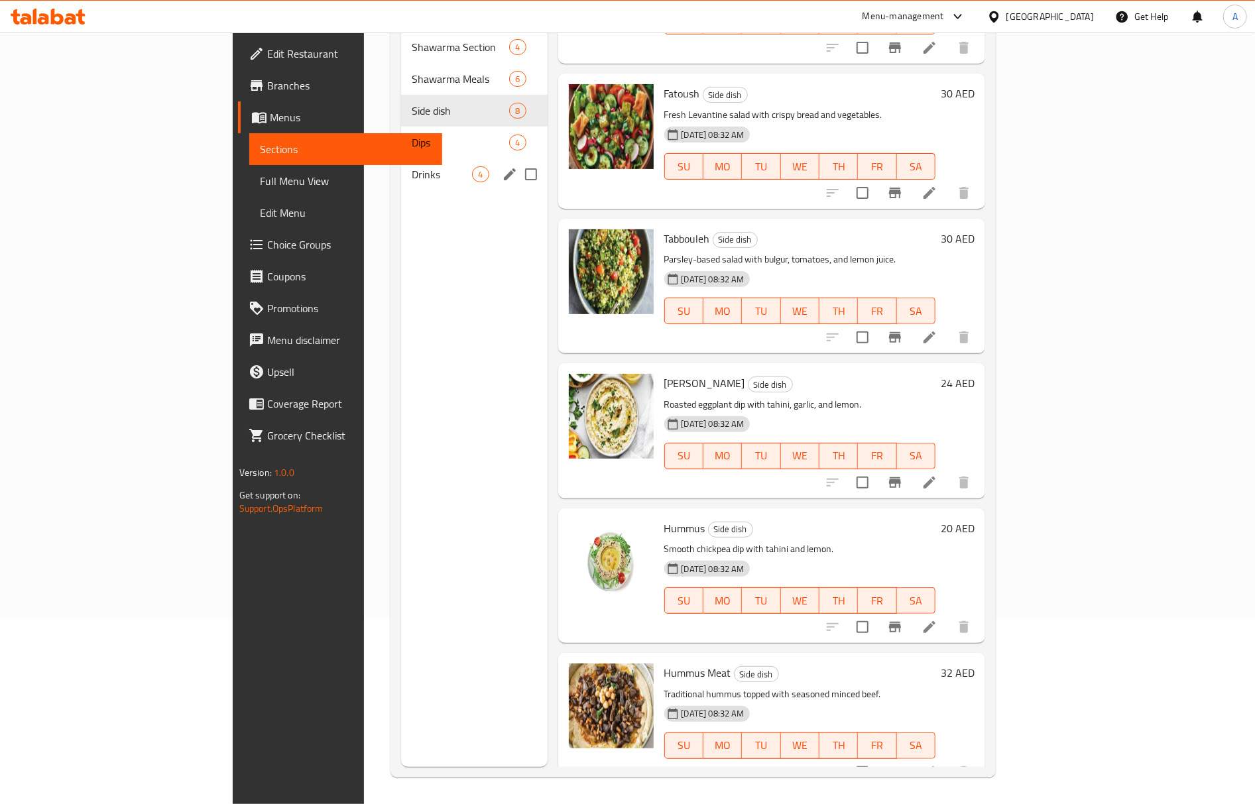
click at [412, 135] on span "Dips" at bounding box center [460, 143] width 97 height 16
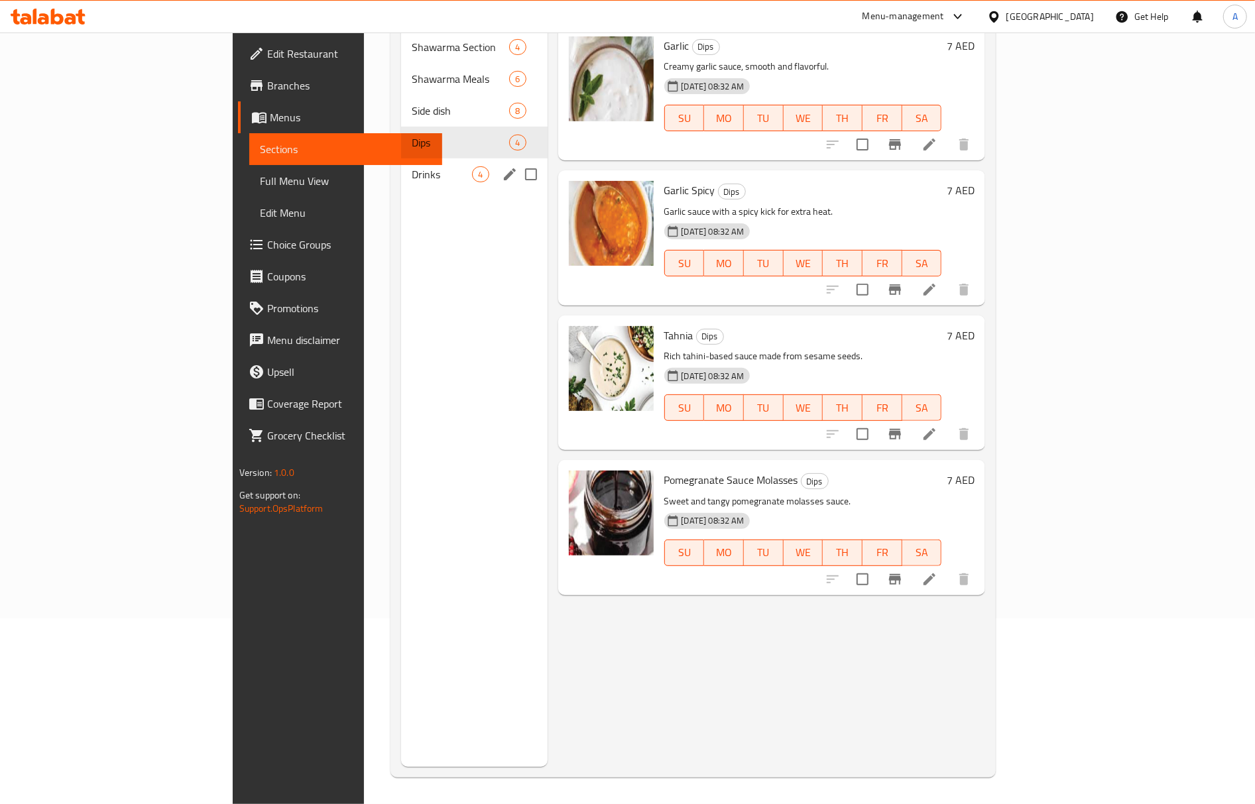
click at [412, 166] on span "Drinks" at bounding box center [442, 174] width 60 height 16
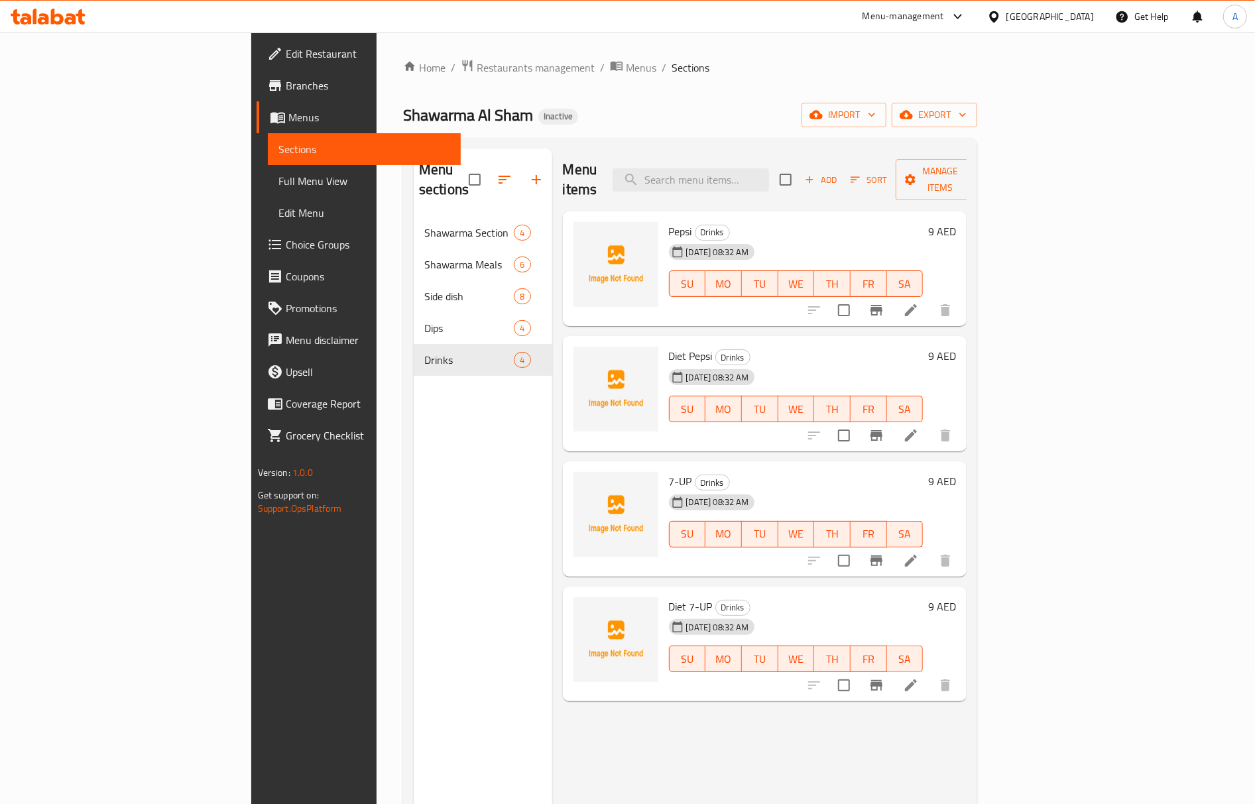
click at [268, 165] on link "Full Menu View" at bounding box center [364, 181] width 193 height 32
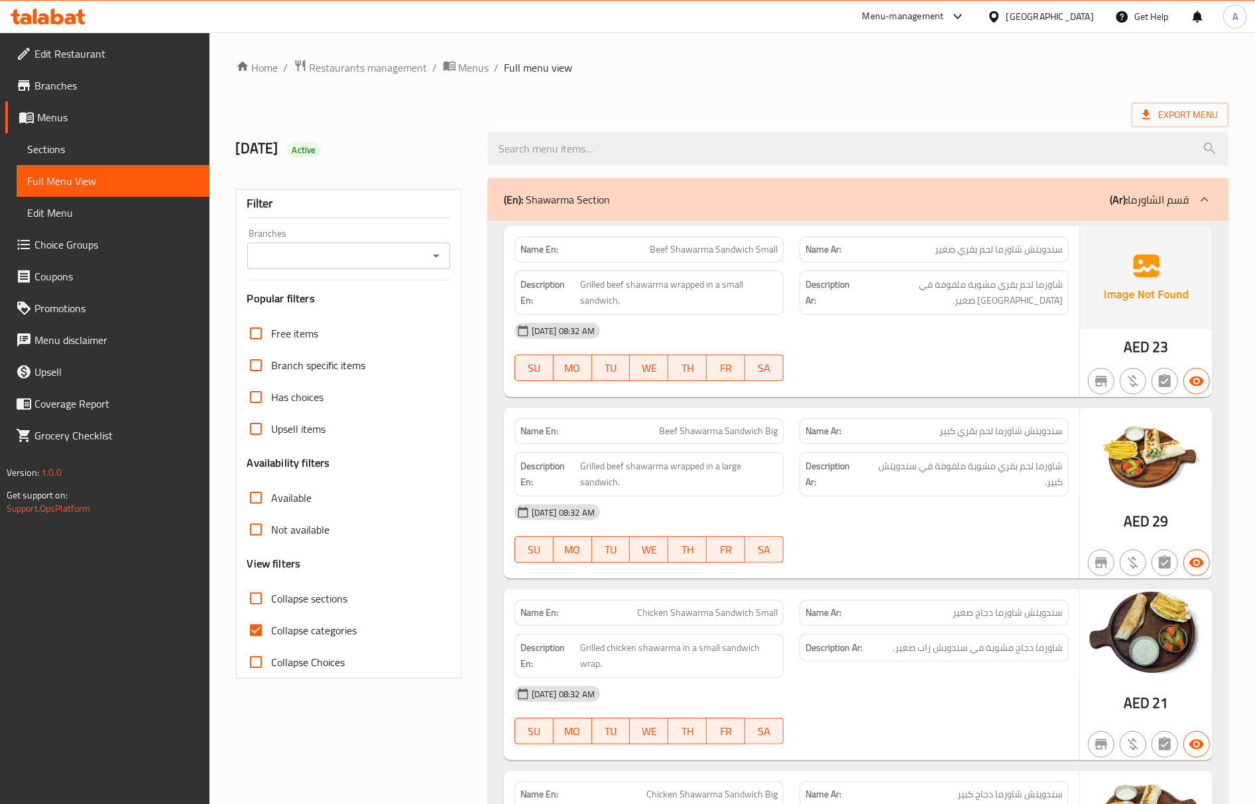
click at [105, 181] on span "Full Menu View" at bounding box center [113, 181] width 172 height 16
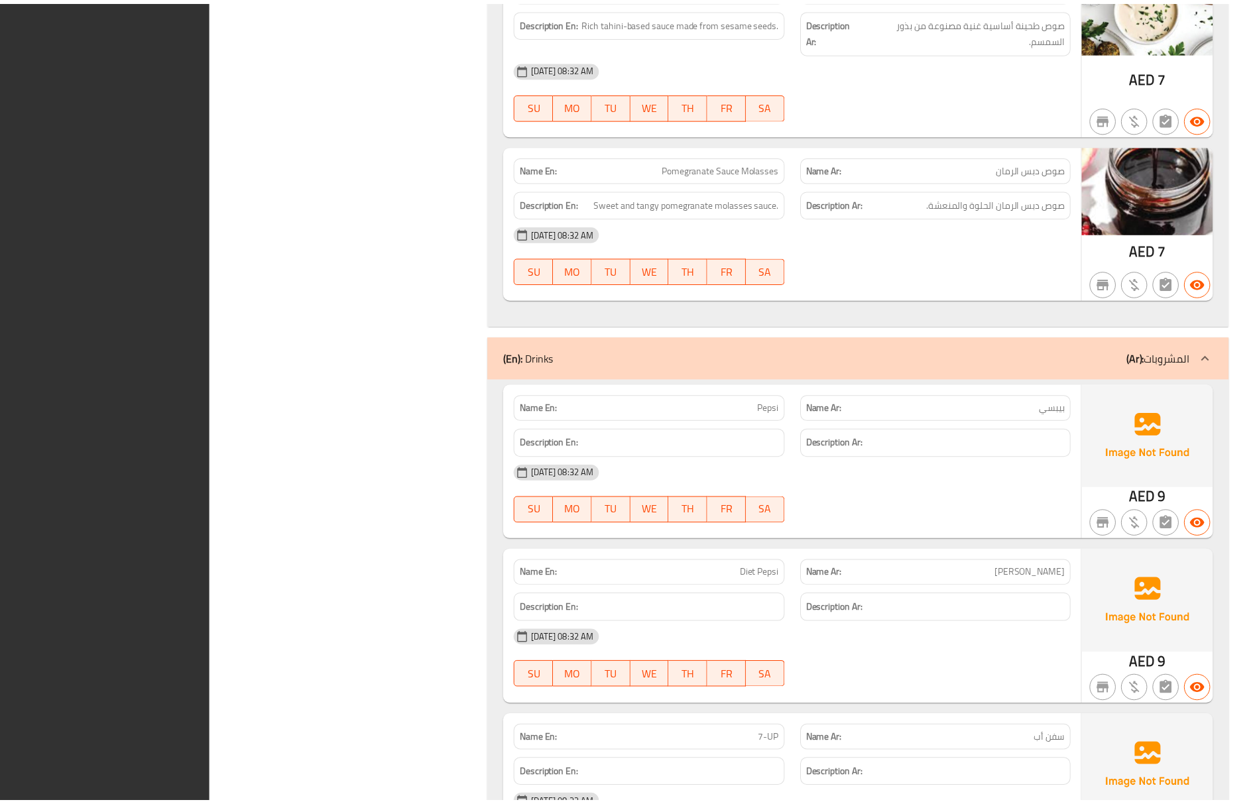
scroll to position [4314, 0]
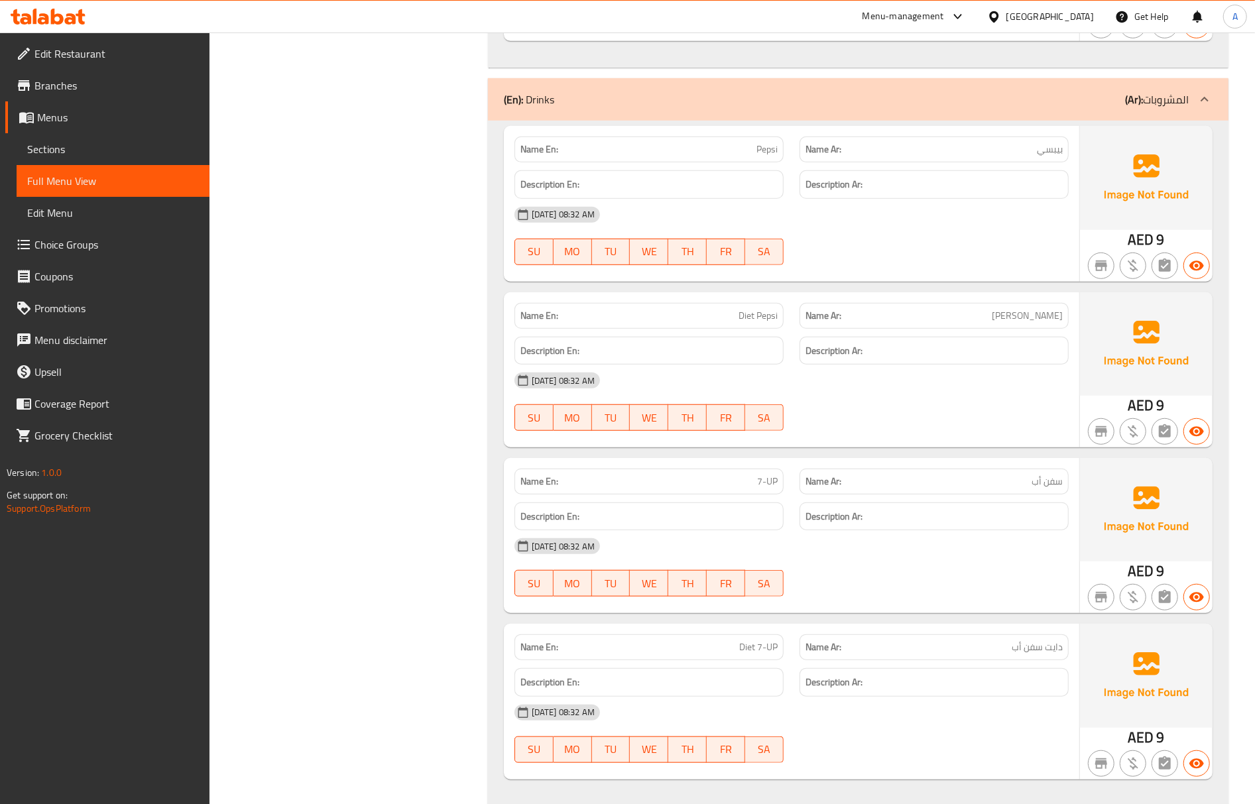
click at [90, 61] on span "Edit Restaurant" at bounding box center [116, 54] width 164 height 16
